Goal: Task Accomplishment & Management: Manage account settings

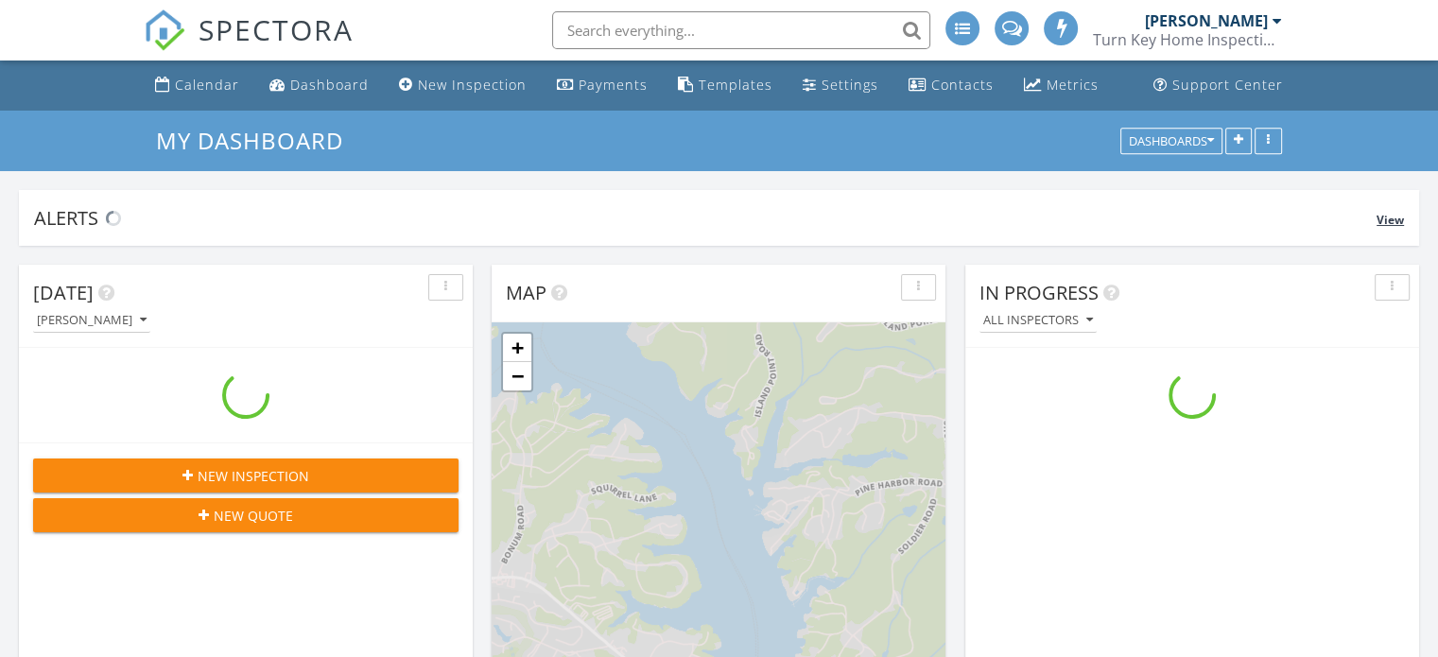
scroll to position [1750, 1467]
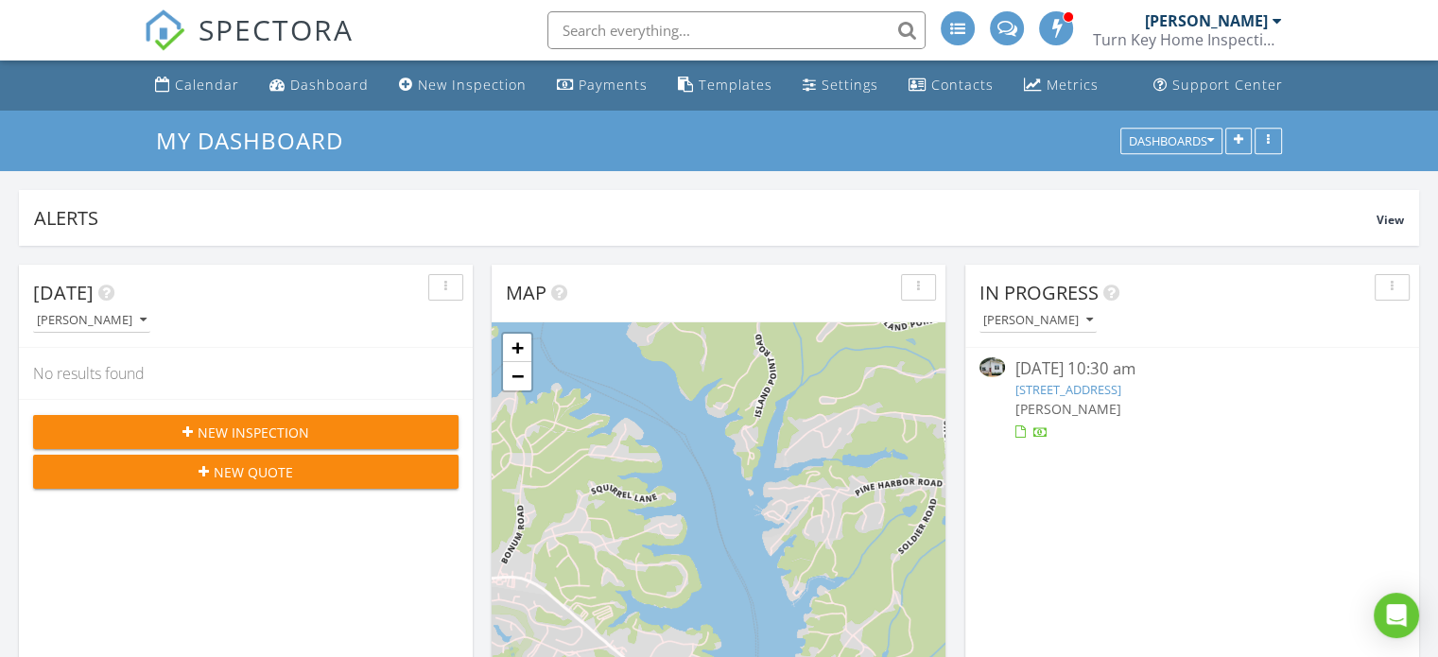
click at [1087, 388] on link "[STREET_ADDRESS]" at bounding box center [1067, 389] width 106 height 17
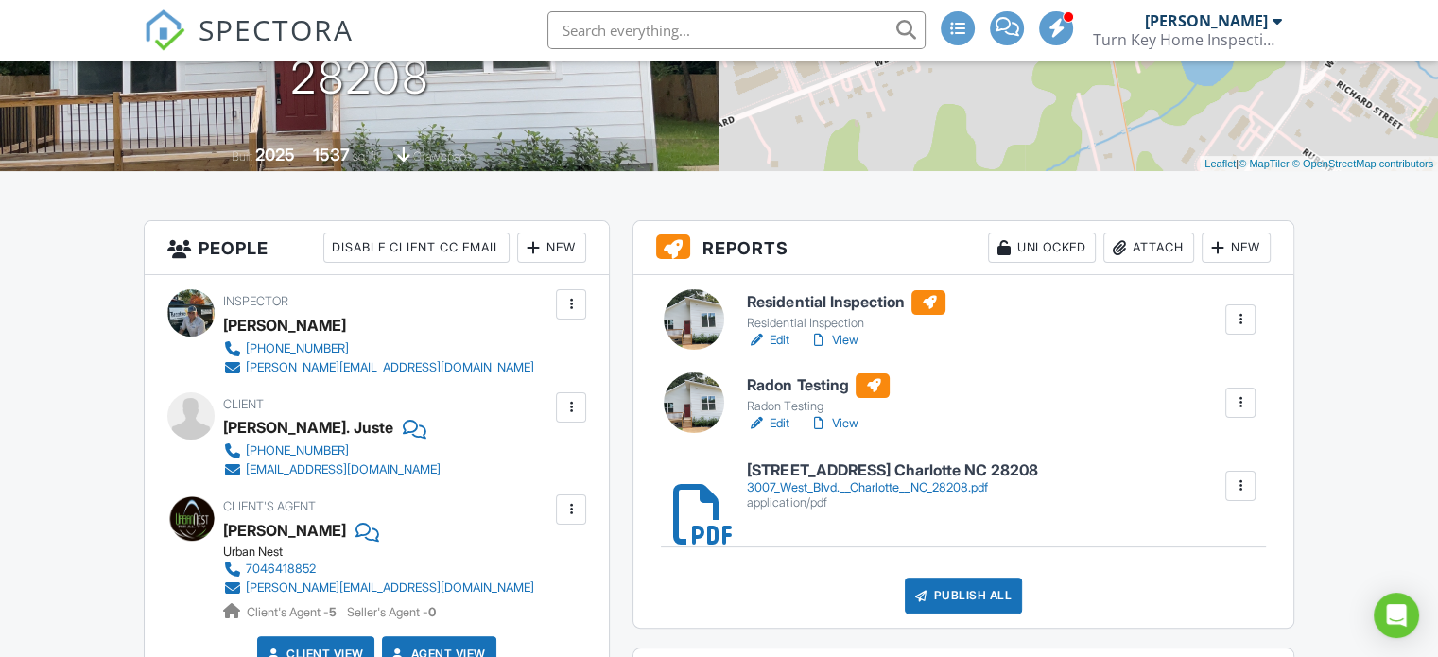
scroll to position [378, 0]
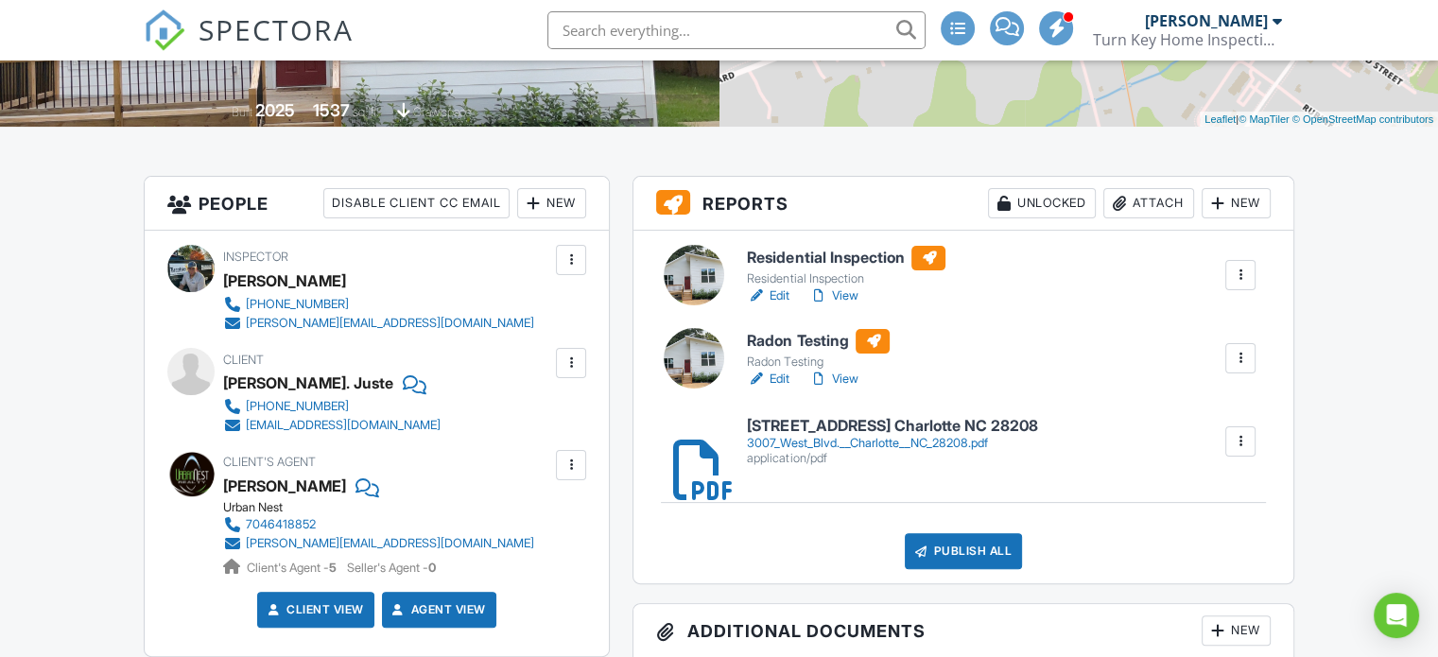
click at [845, 299] on link "View" at bounding box center [832, 295] width 49 height 19
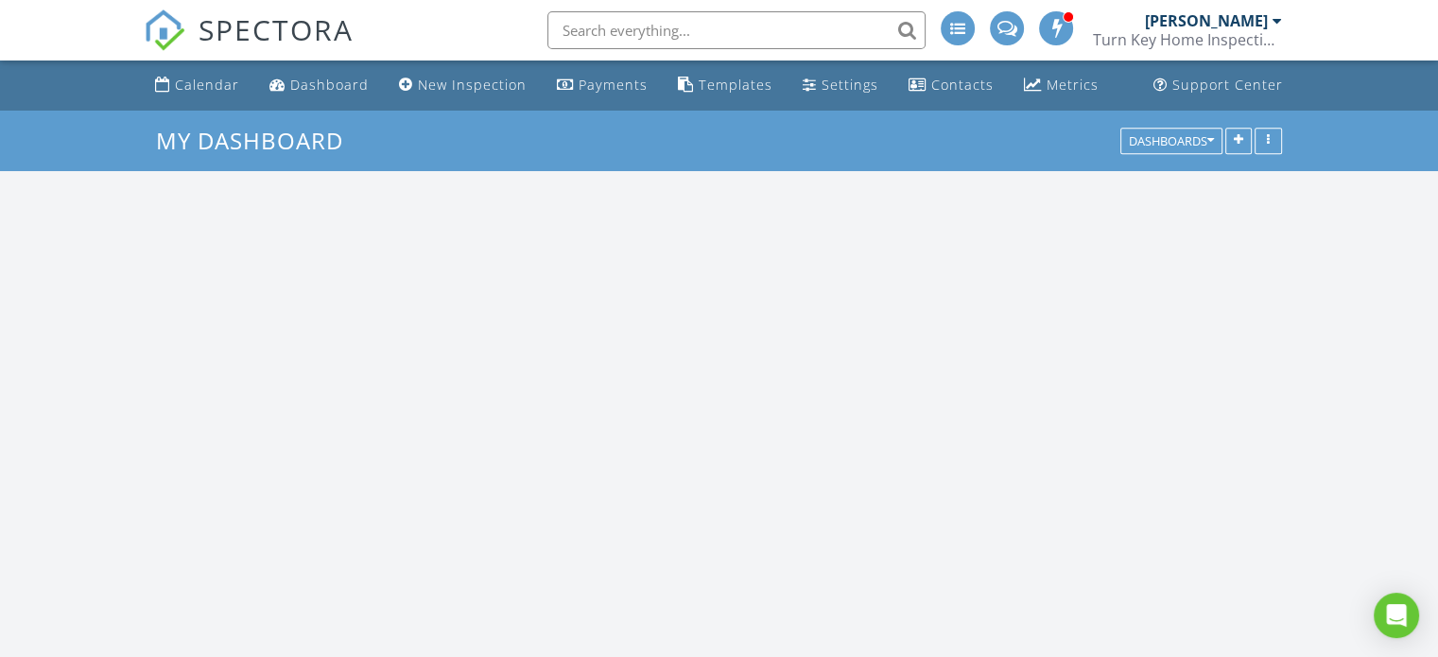
scroll to position [1750, 1467]
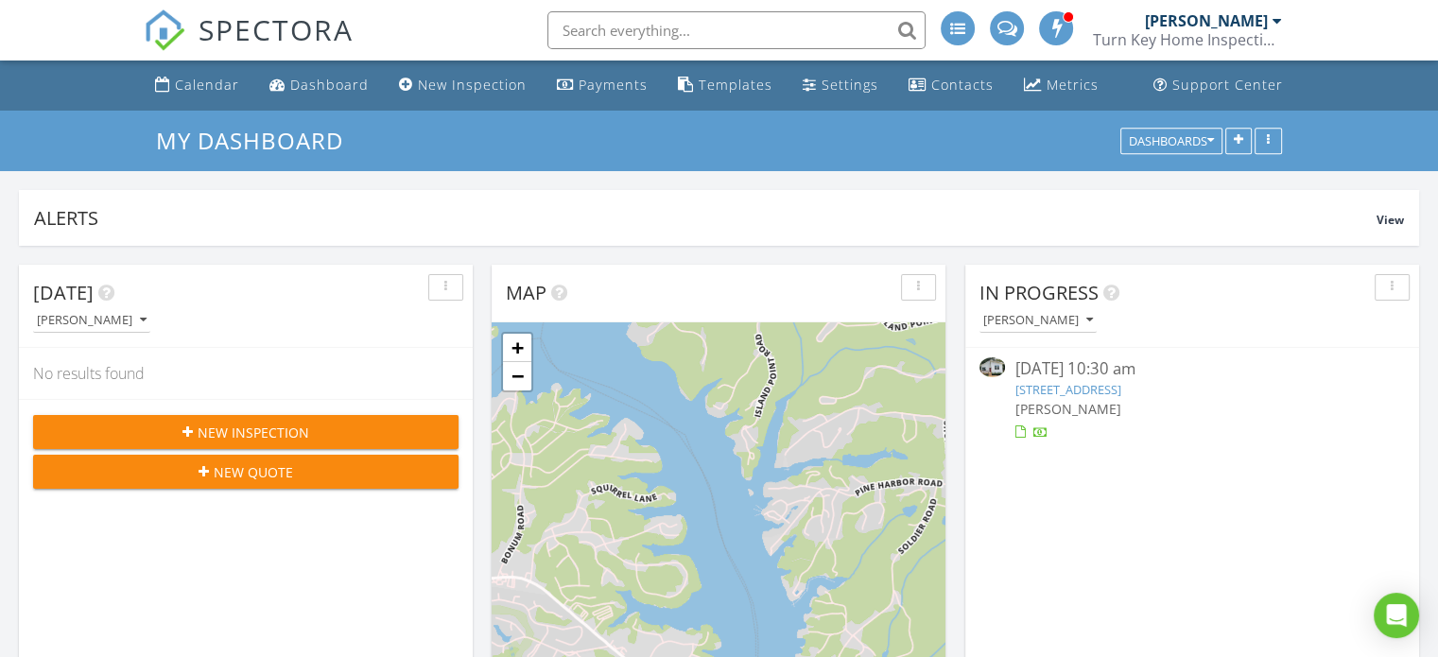
click at [1062, 391] on link "[STREET_ADDRESS]" at bounding box center [1067, 389] width 106 height 17
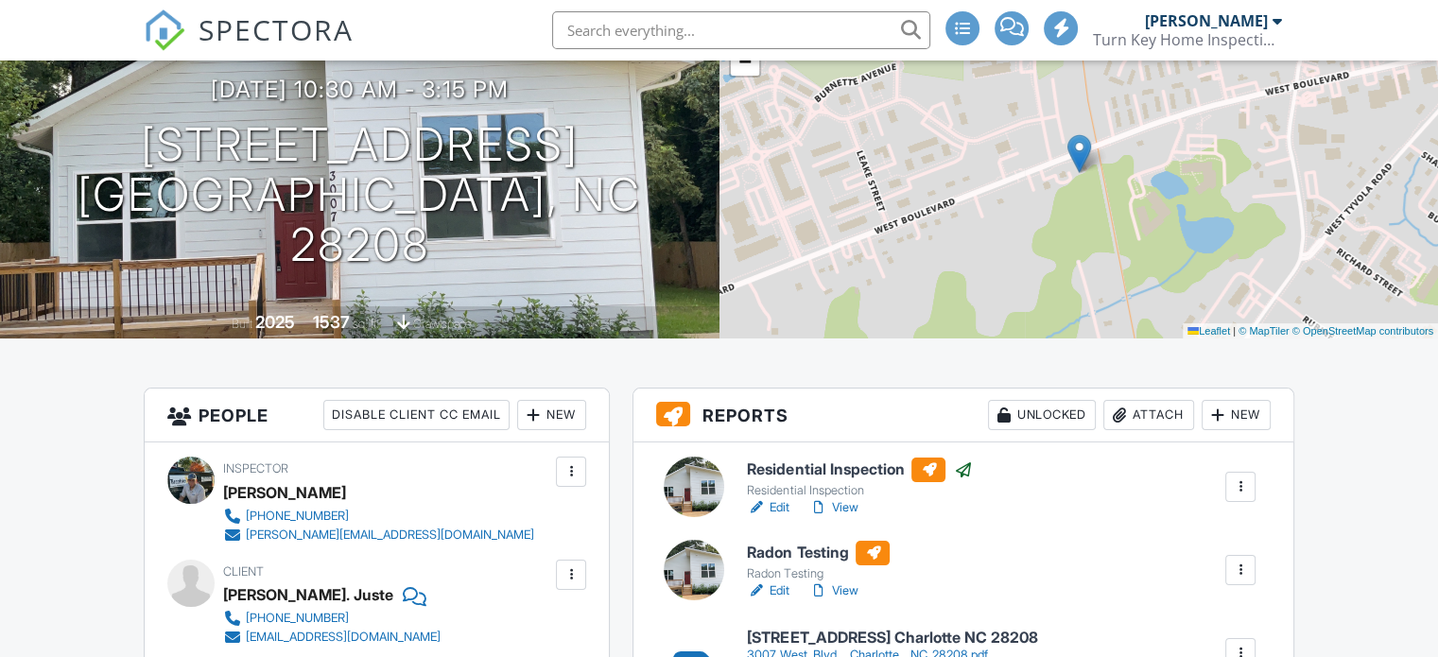
scroll to position [284, 0]
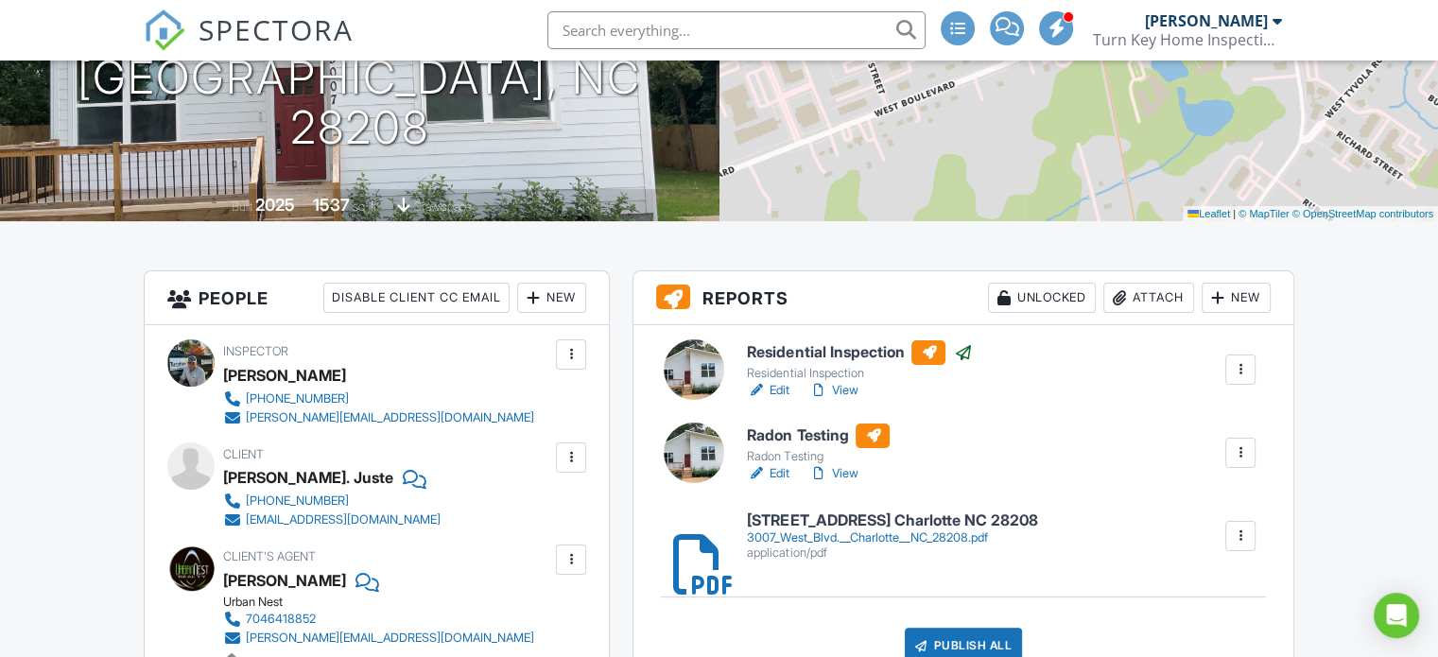
click at [846, 389] on link "View" at bounding box center [832, 390] width 49 height 19
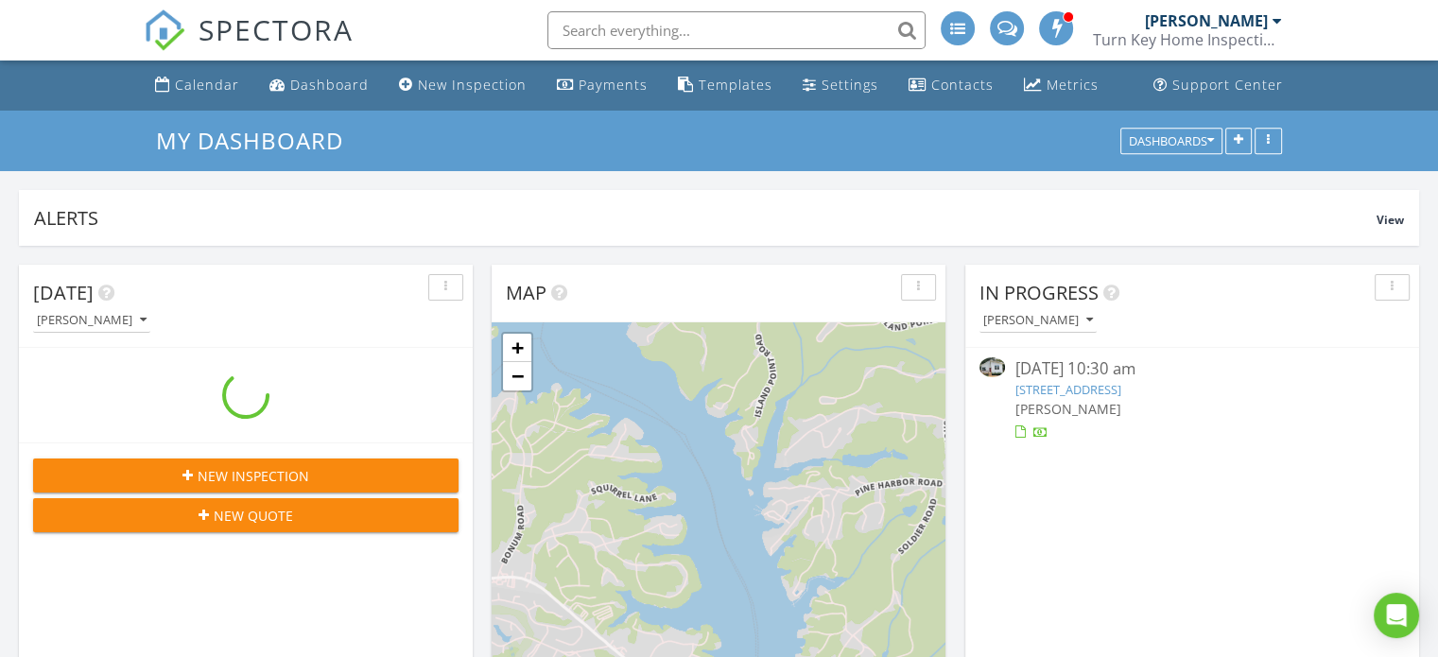
scroll to position [1750, 1467]
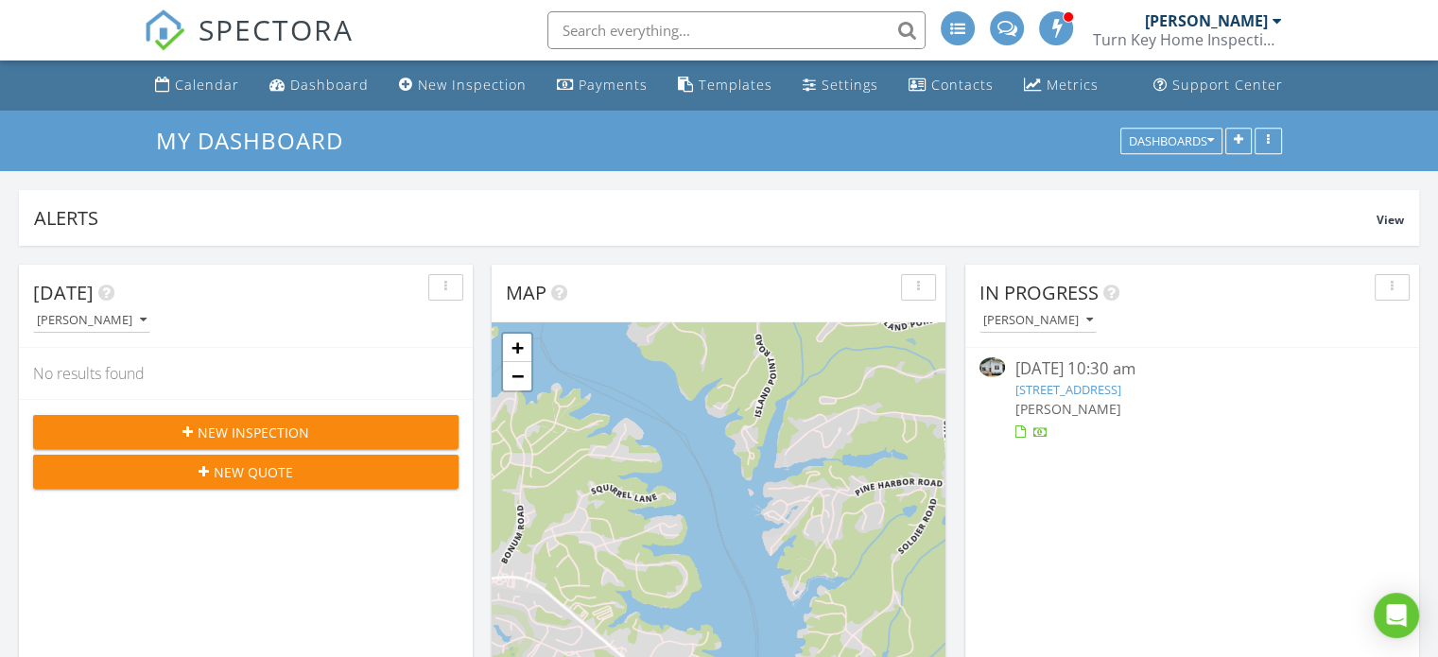
click at [1272, 22] on div at bounding box center [1276, 20] width 9 height 15
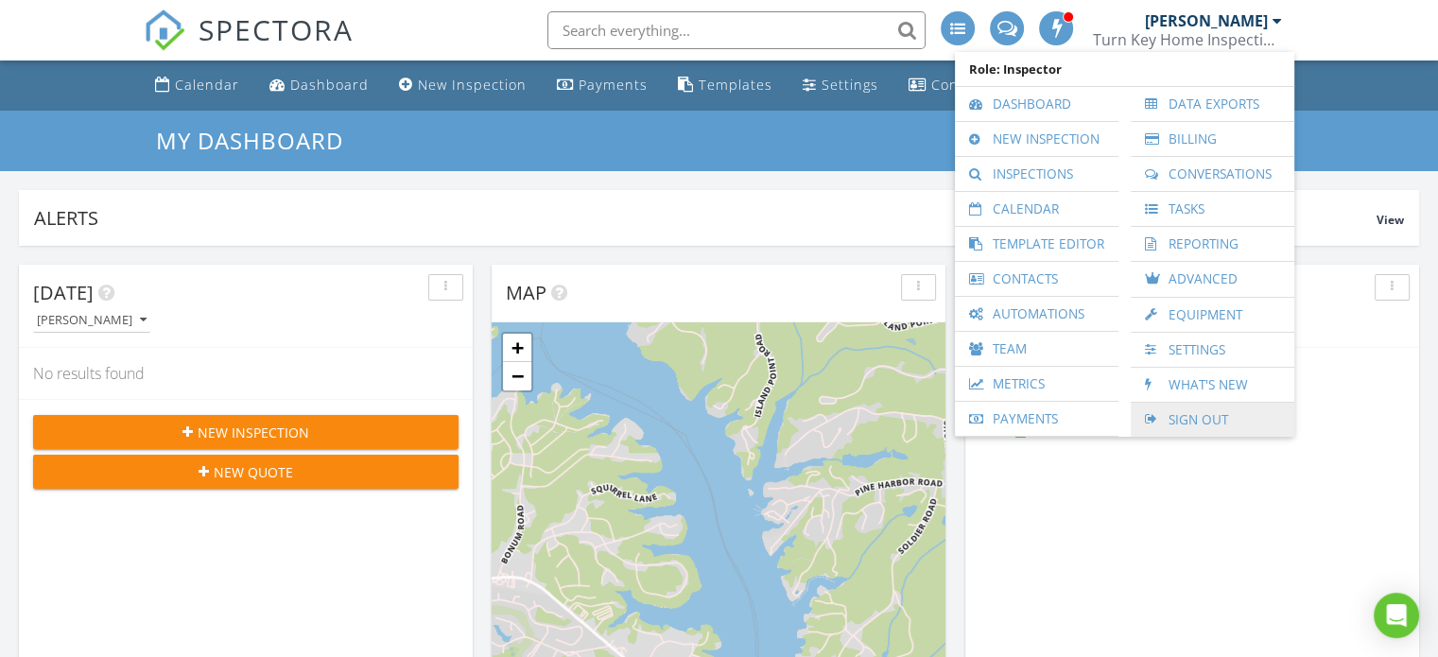
click at [1199, 418] on link "Sign Out" at bounding box center [1212, 420] width 145 height 34
